Goal: Find specific page/section

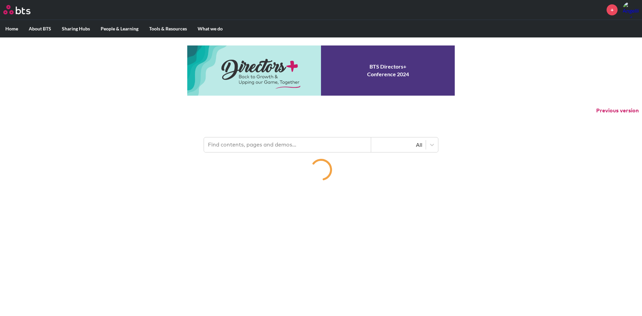
click at [228, 145] on input "text" at bounding box center [287, 144] width 167 height 15
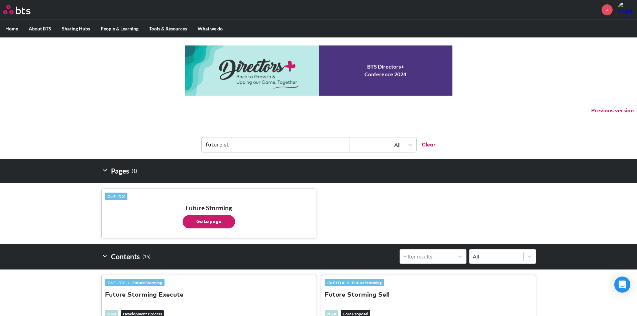
type input "future st"
click at [214, 225] on button "Go to page" at bounding box center [209, 221] width 53 height 13
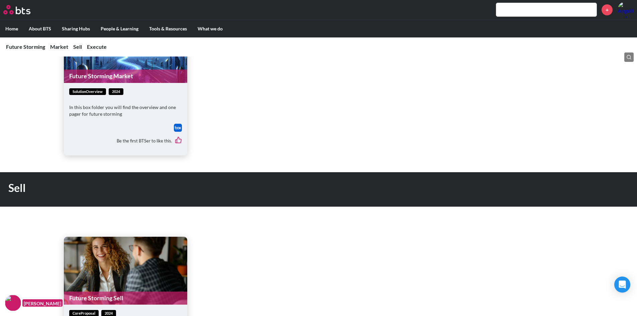
scroll to position [234, 0]
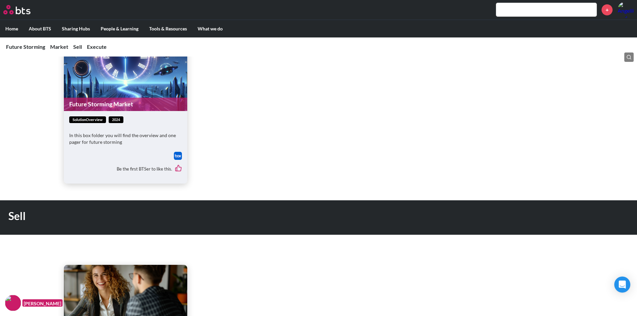
click at [113, 105] on link "Future Storming Market" at bounding box center [125, 104] width 123 height 13
